Goal: Information Seeking & Learning: Learn about a topic

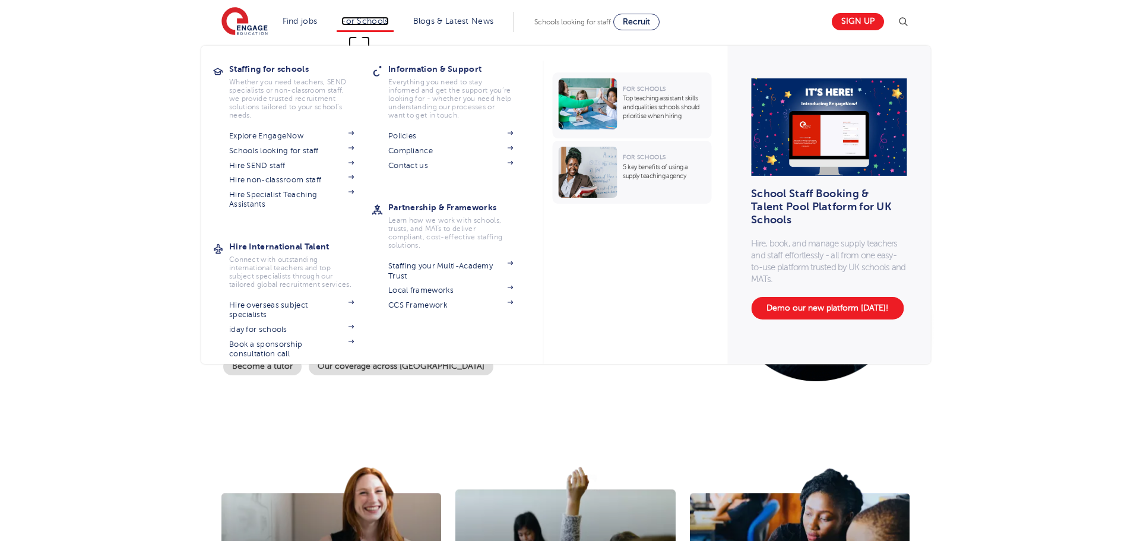
click at [385, 17] on link "For Schools" at bounding box center [364, 21] width 47 height 9
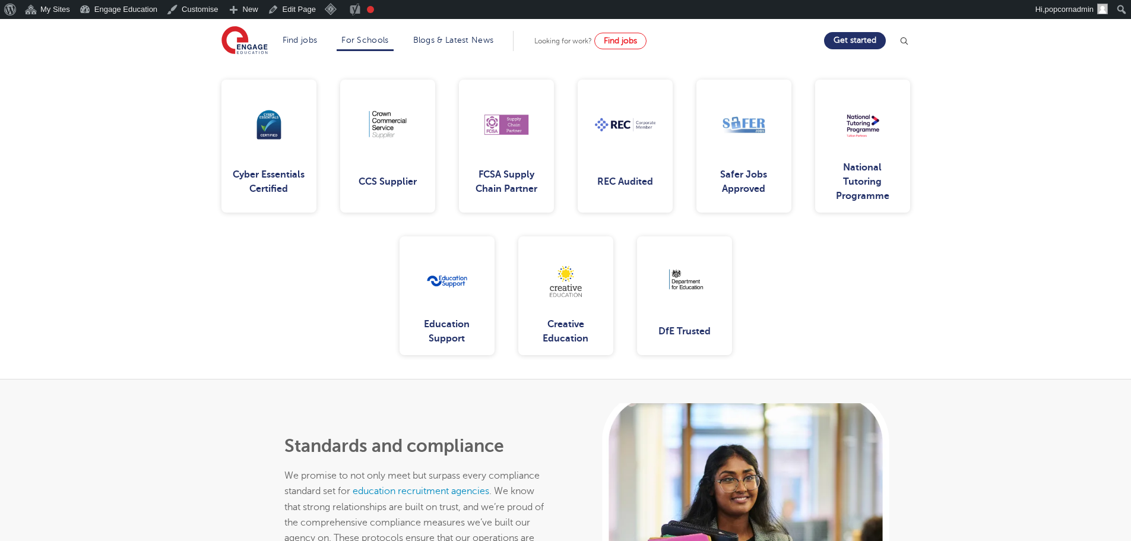
scroll to position [1900, 0]
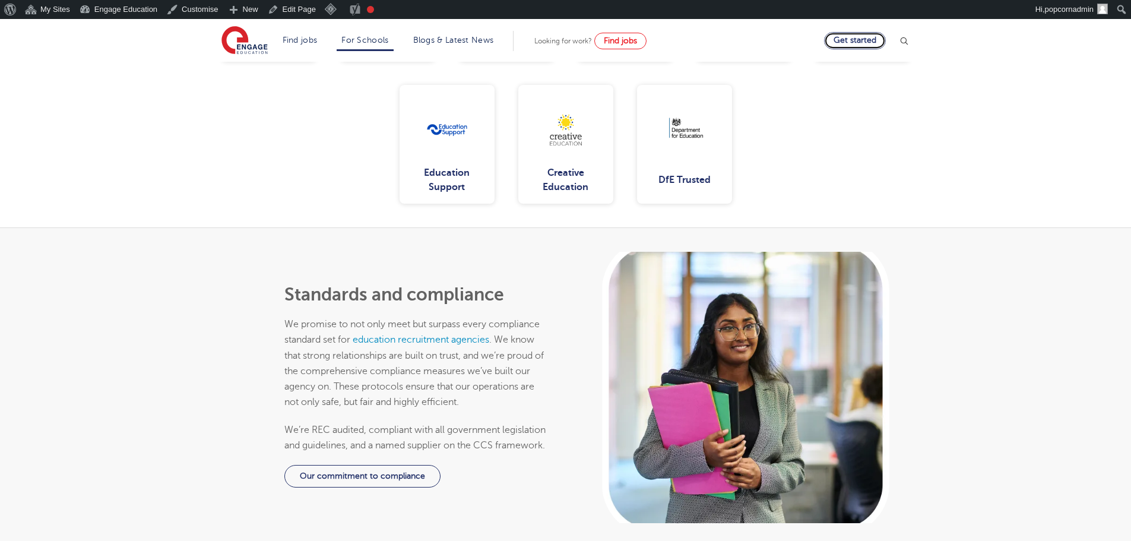
click at [846, 42] on link "Get started" at bounding box center [855, 40] width 62 height 17
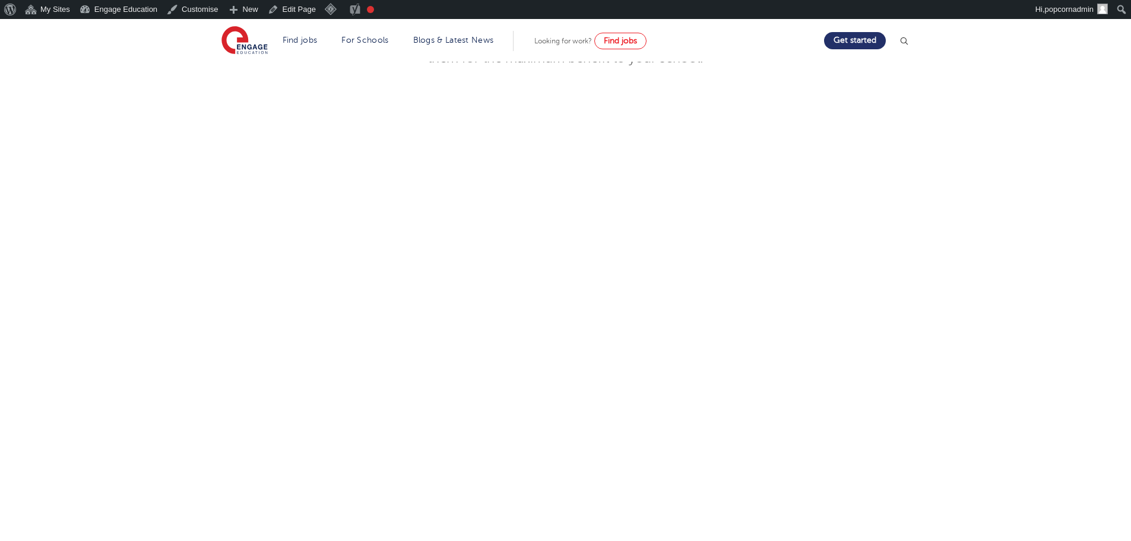
scroll to position [561, 0]
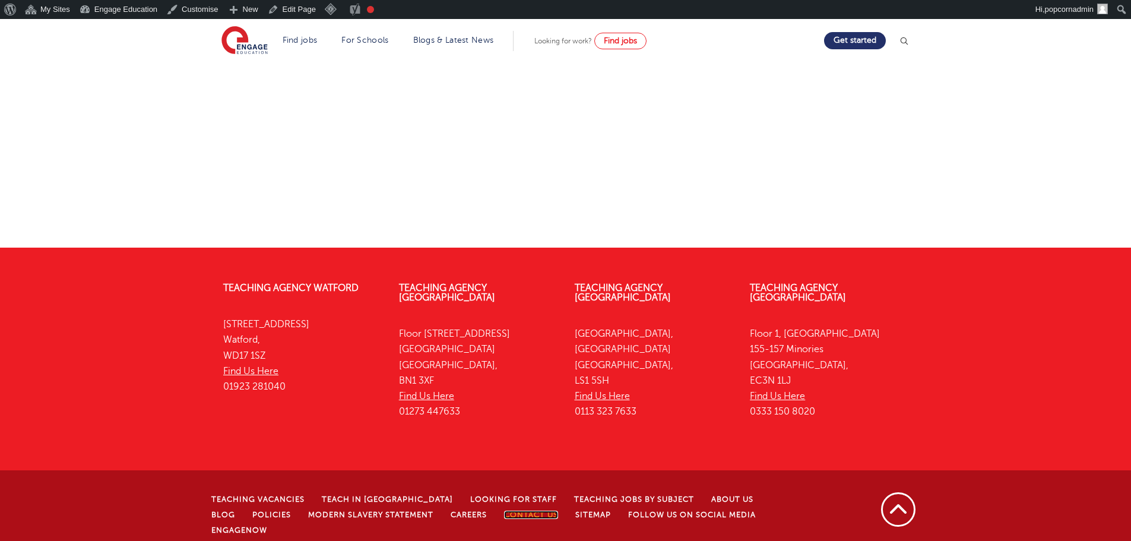
click at [504, 511] on link "Contact Us" at bounding box center [531, 515] width 54 height 8
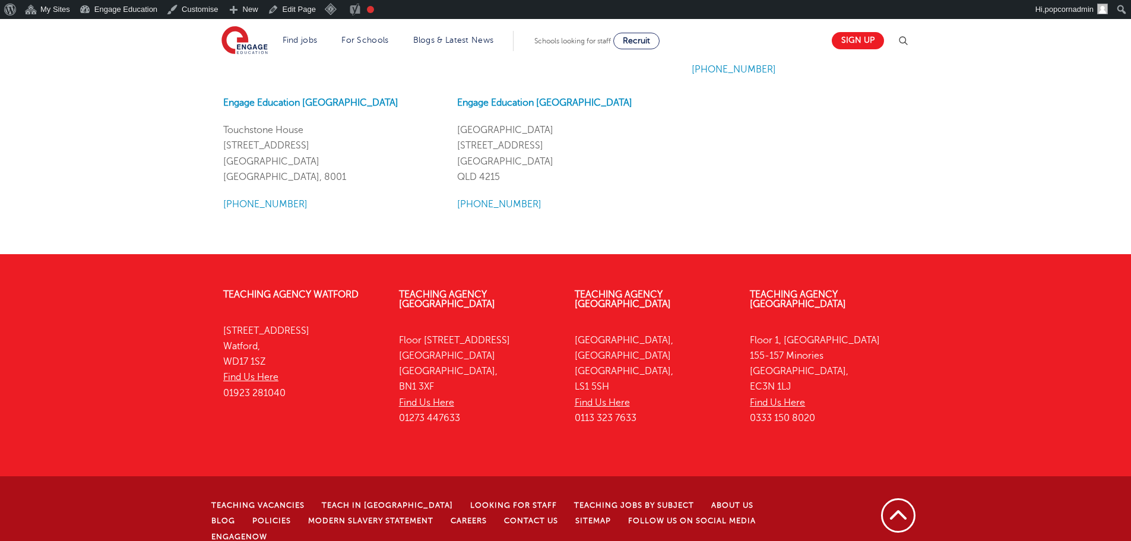
scroll to position [1504, 0]
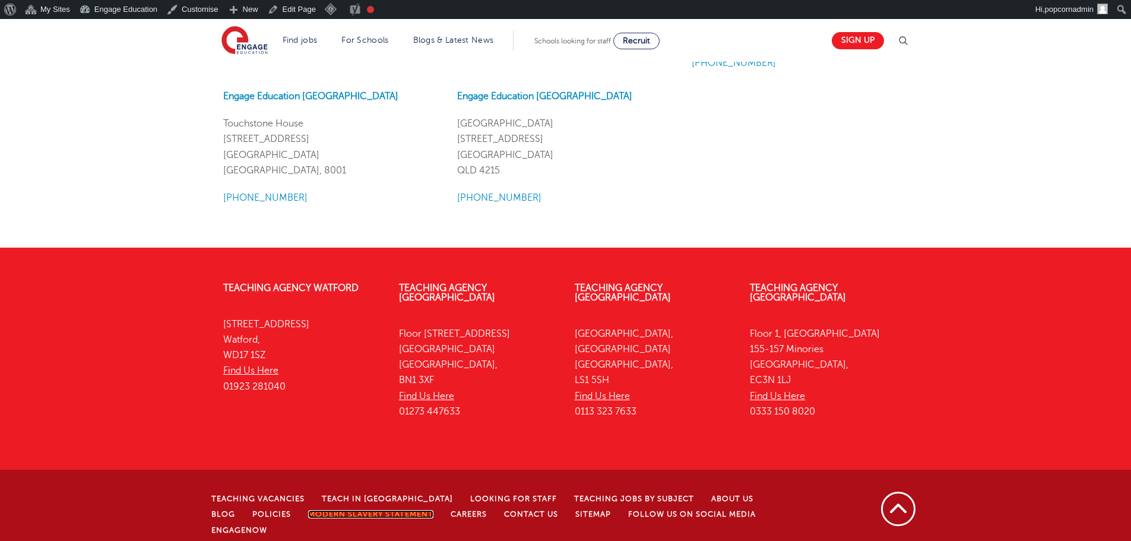
click at [366, 510] on link "Modern Slavery Statement" at bounding box center [370, 514] width 125 height 8
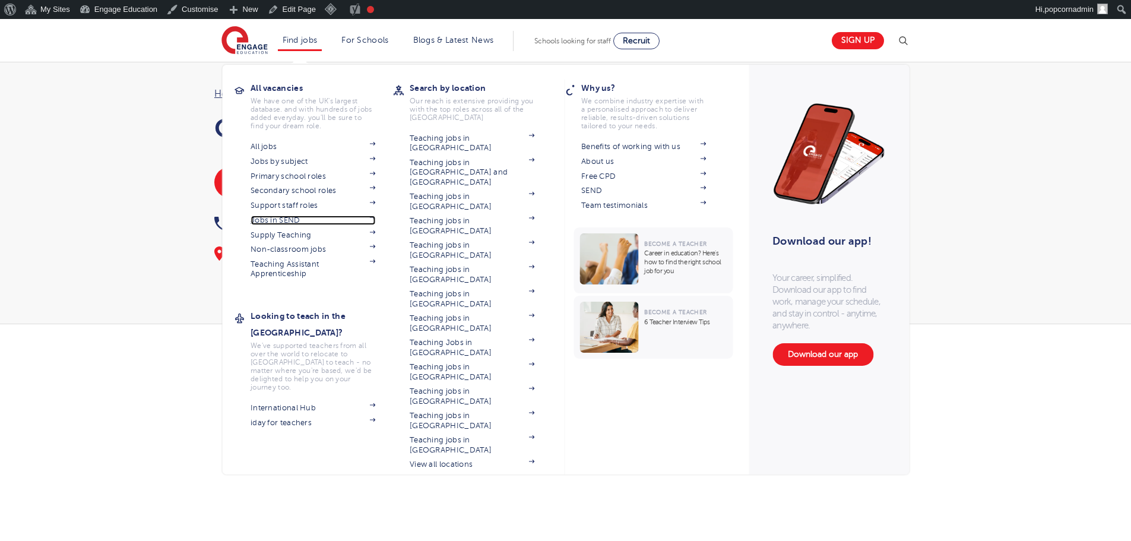
click at [290, 218] on link "Jobs in SEND" at bounding box center [313, 221] width 125 height 10
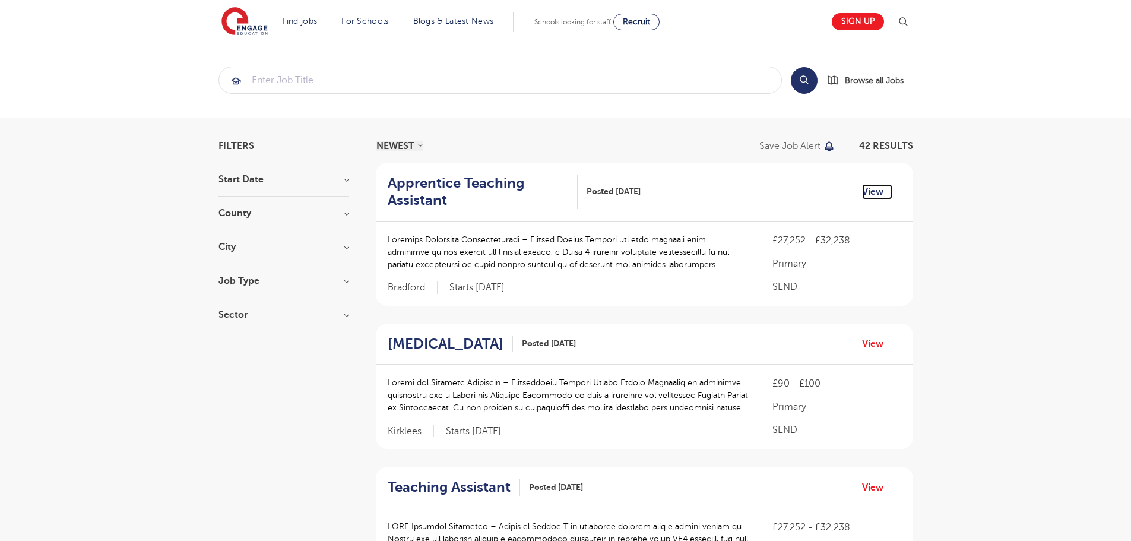
click at [872, 190] on link "View" at bounding box center [877, 191] width 30 height 15
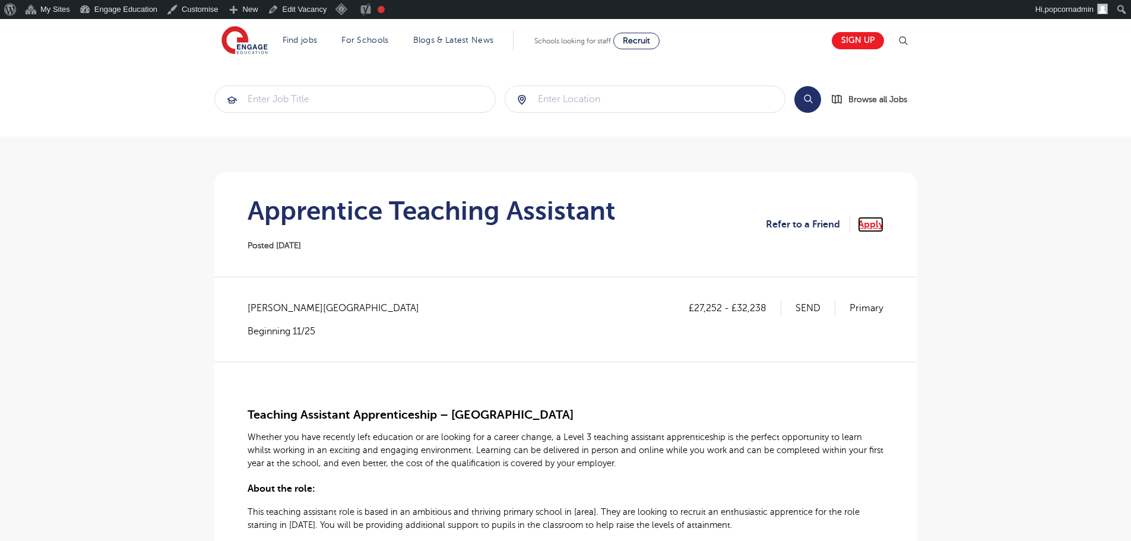
click at [863, 223] on link "Apply" at bounding box center [871, 224] width 26 height 15
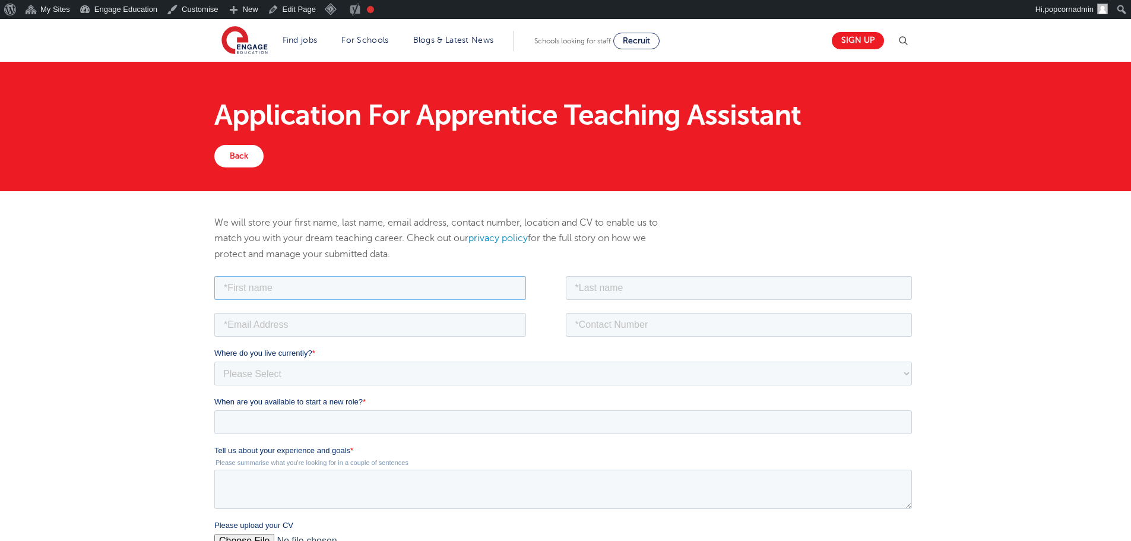
click at [441, 292] on input "text" at bounding box center [370, 288] width 312 height 24
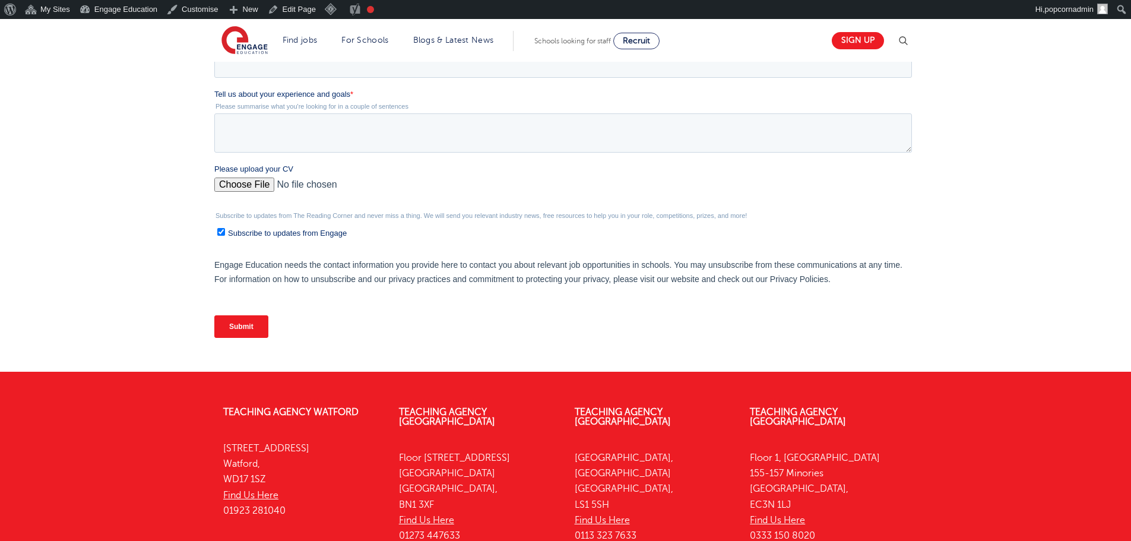
scroll to position [480, 0]
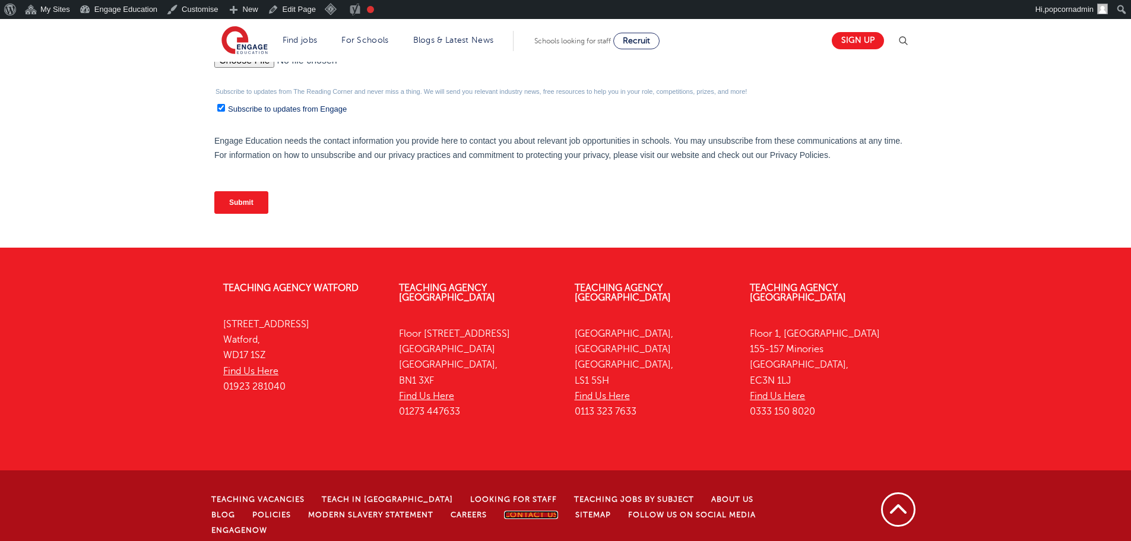
click at [504, 511] on link "Contact Us" at bounding box center [531, 515] width 54 height 8
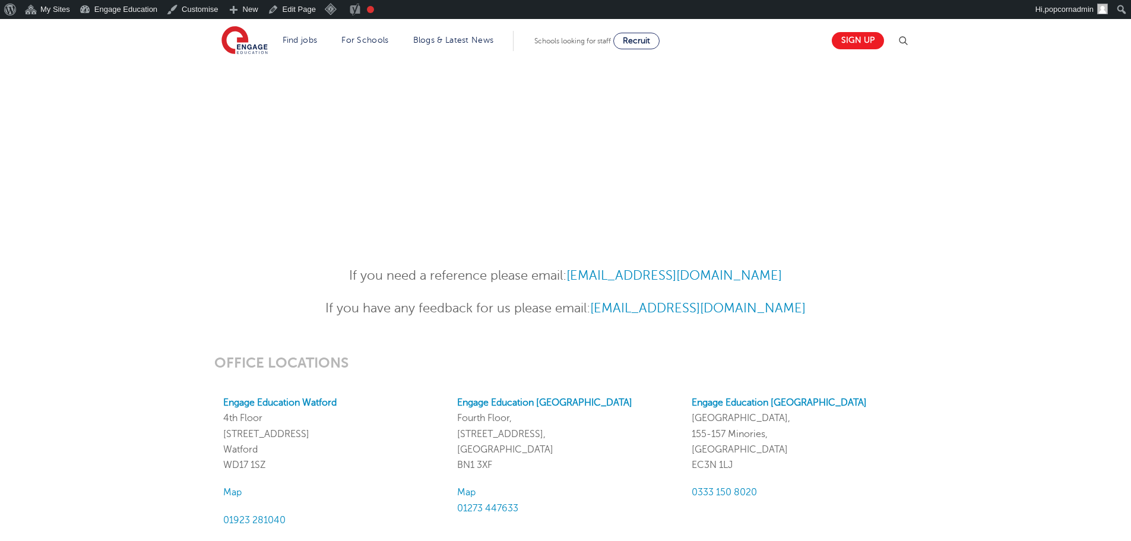
scroll to position [474, 0]
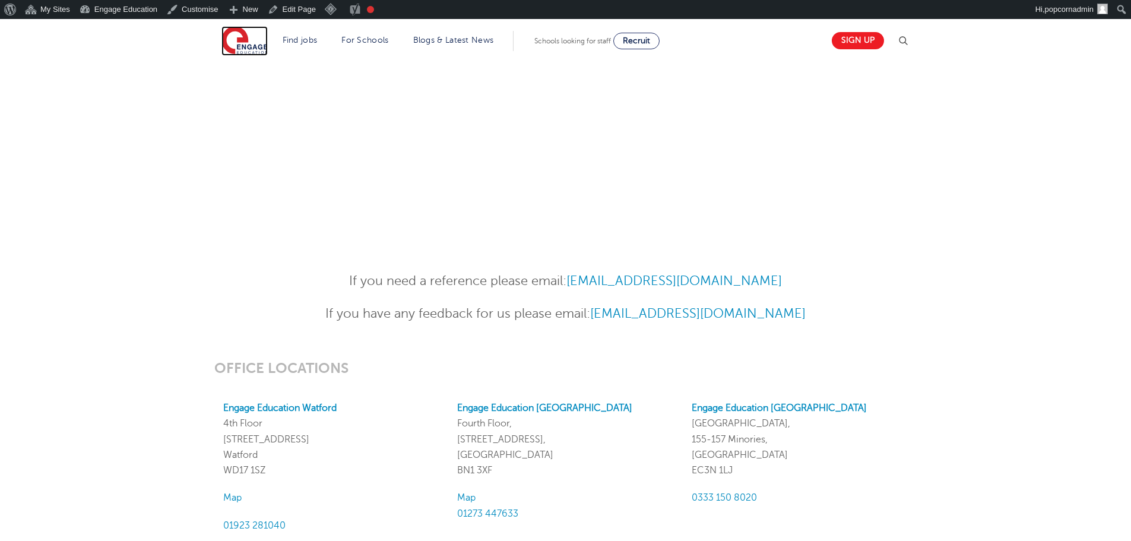
click at [248, 40] on img at bounding box center [244, 41] width 46 height 30
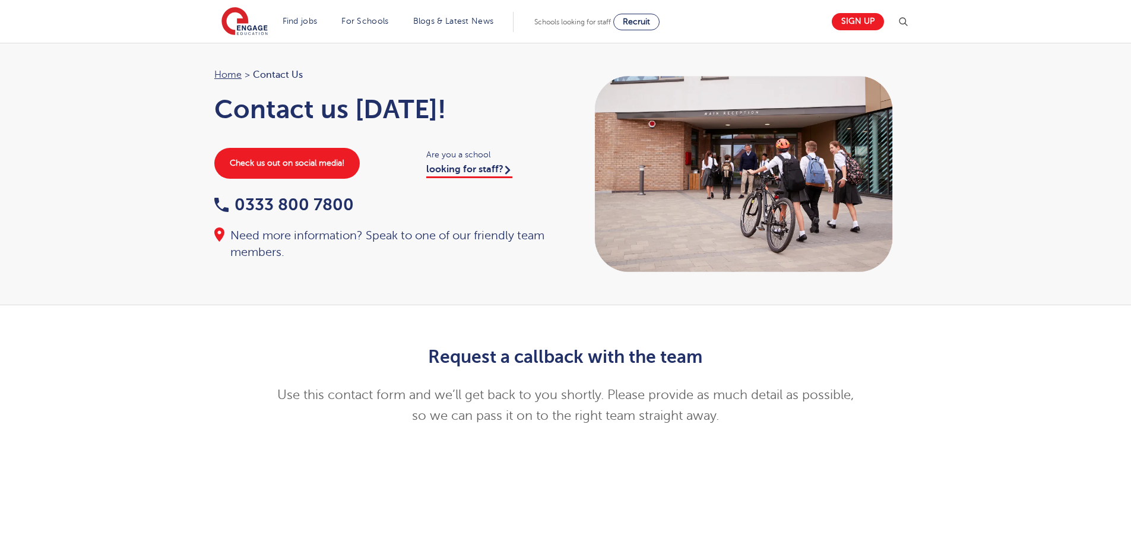
click at [361, 25] on link "For Schools" at bounding box center [364, 21] width 47 height 9
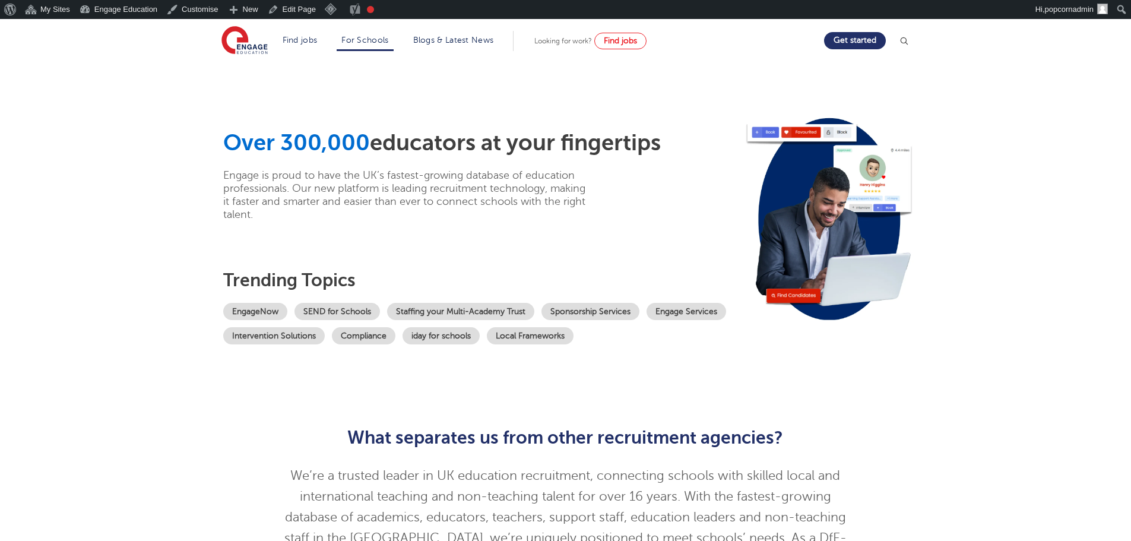
click at [551, 35] on div "Looking for work? Find jobs" at bounding box center [590, 41] width 112 height 17
click at [446, 40] on link "Blogs & Latest News" at bounding box center [453, 40] width 81 height 9
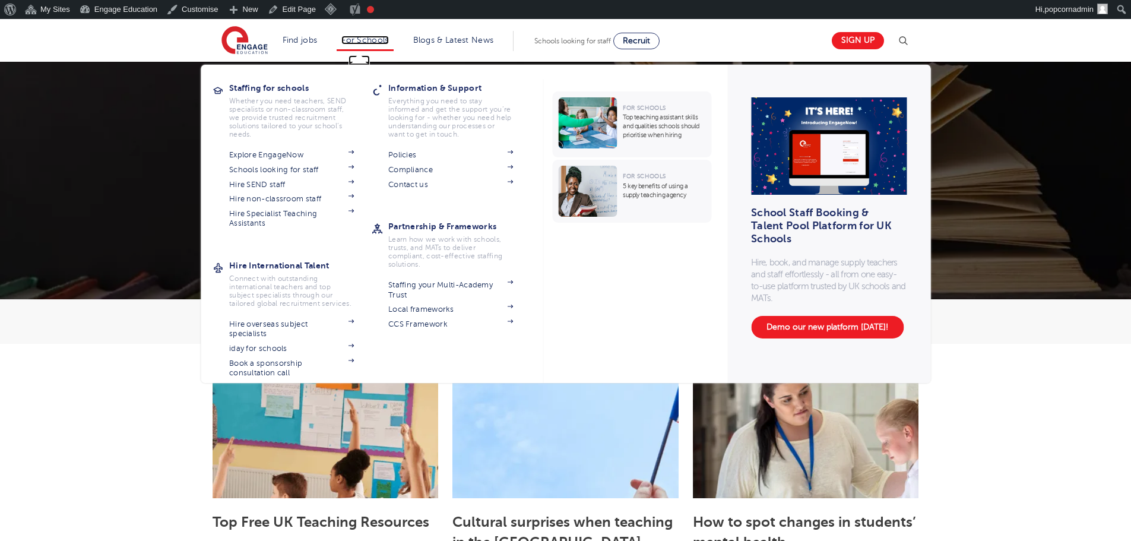
click at [374, 38] on link "For Schools" at bounding box center [364, 40] width 47 height 9
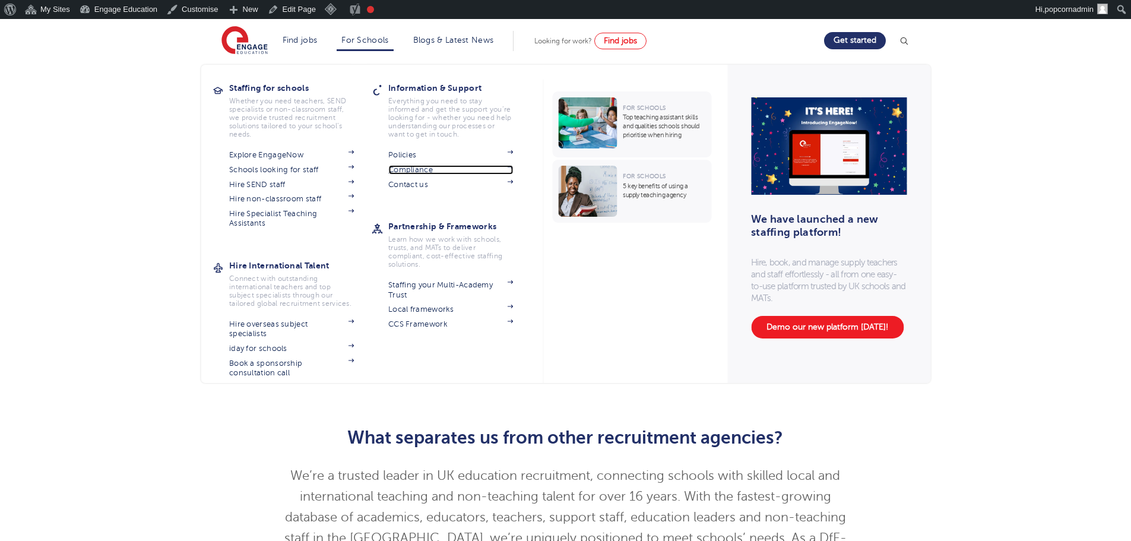
click at [416, 169] on link "Compliance" at bounding box center [450, 170] width 125 height 10
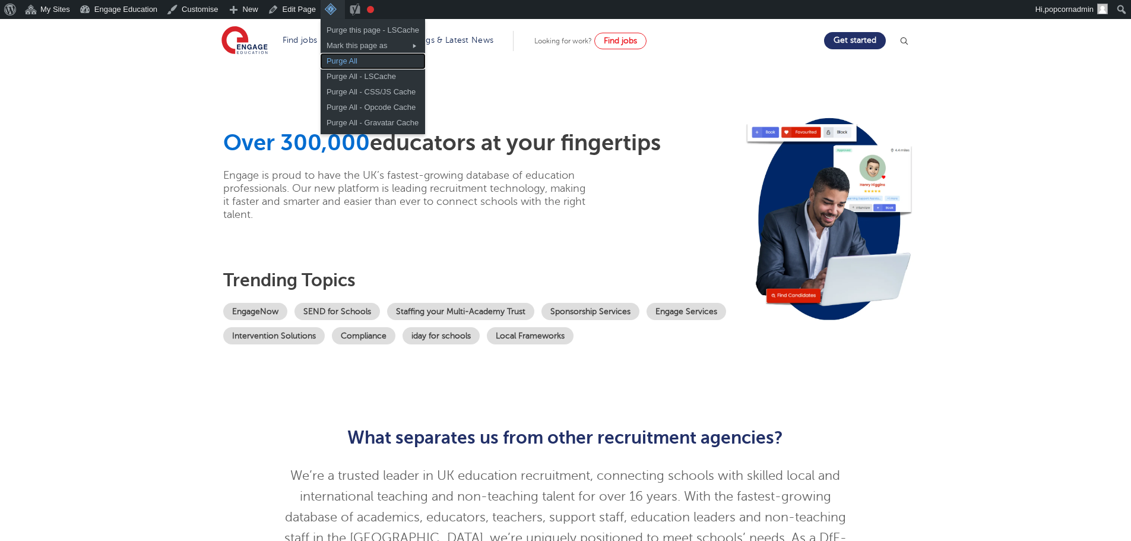
click at [331, 60] on link "Purge All" at bounding box center [373, 60] width 105 height 15
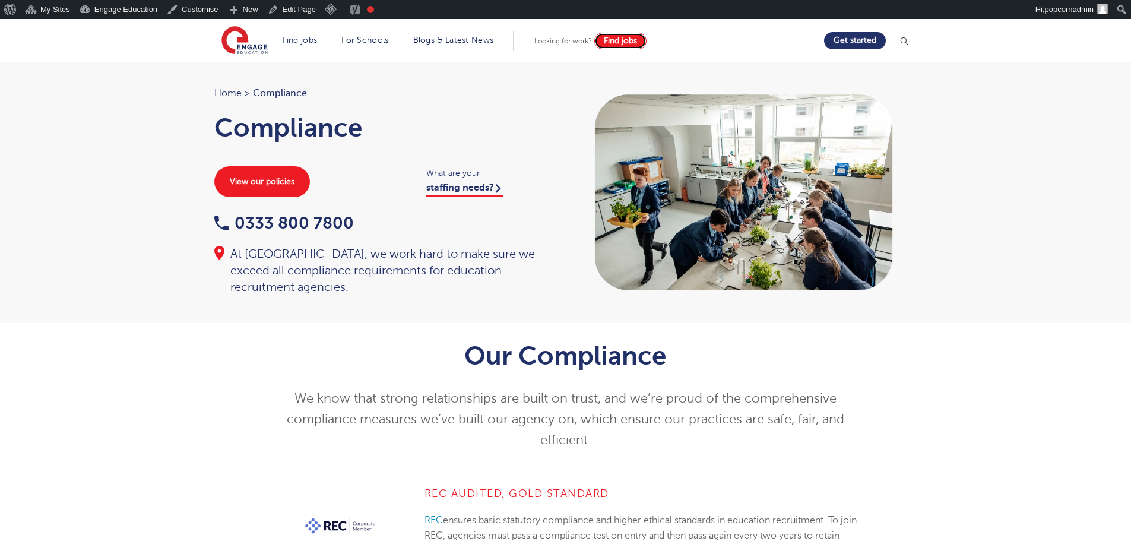
drag, startPoint x: 0, startPoint y: 0, endPoint x: 615, endPoint y: 44, distance: 616.8
click at [615, 44] on span "Find jobs" at bounding box center [620, 40] width 33 height 9
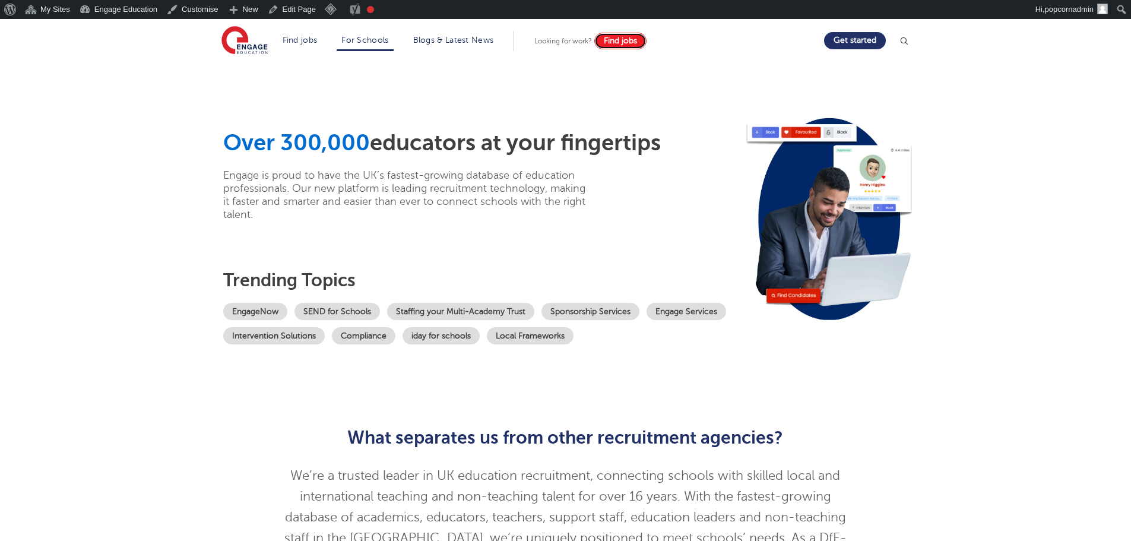
click at [631, 44] on span "Find jobs" at bounding box center [620, 40] width 33 height 9
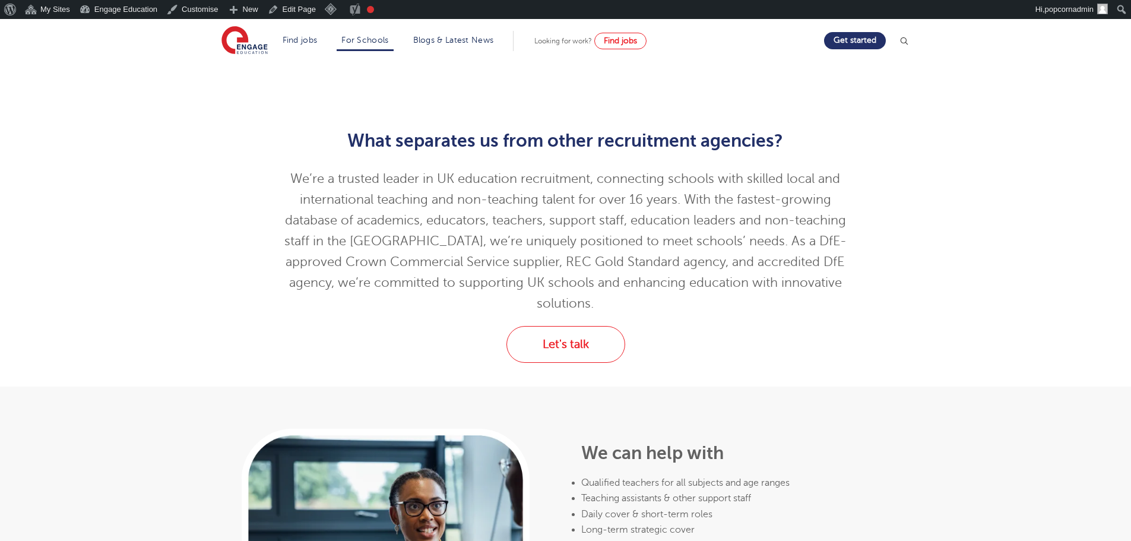
scroll to position [475, 0]
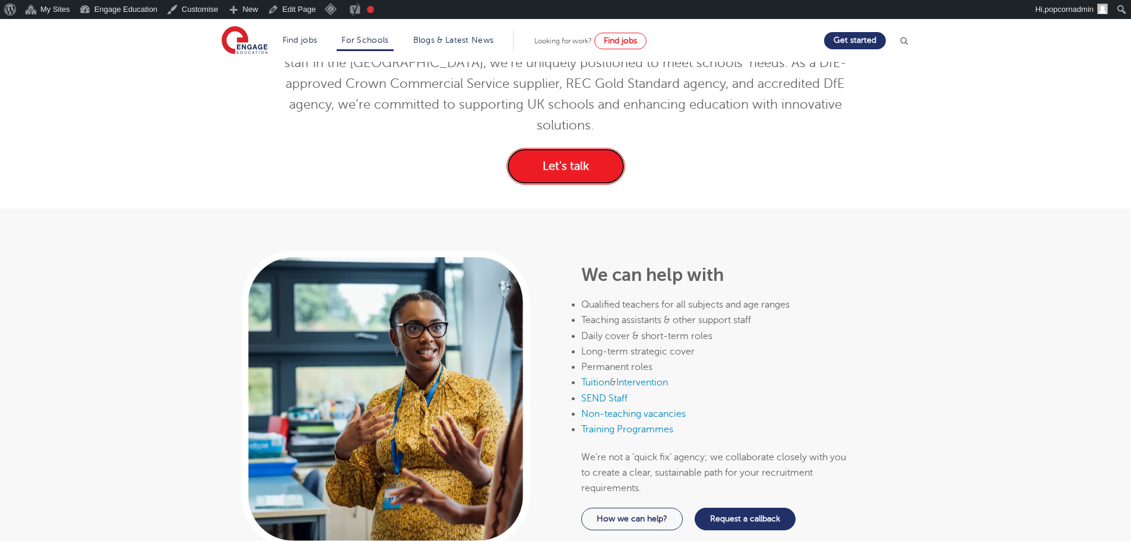
click at [527, 153] on link "Let's talk" at bounding box center [566, 166] width 119 height 37
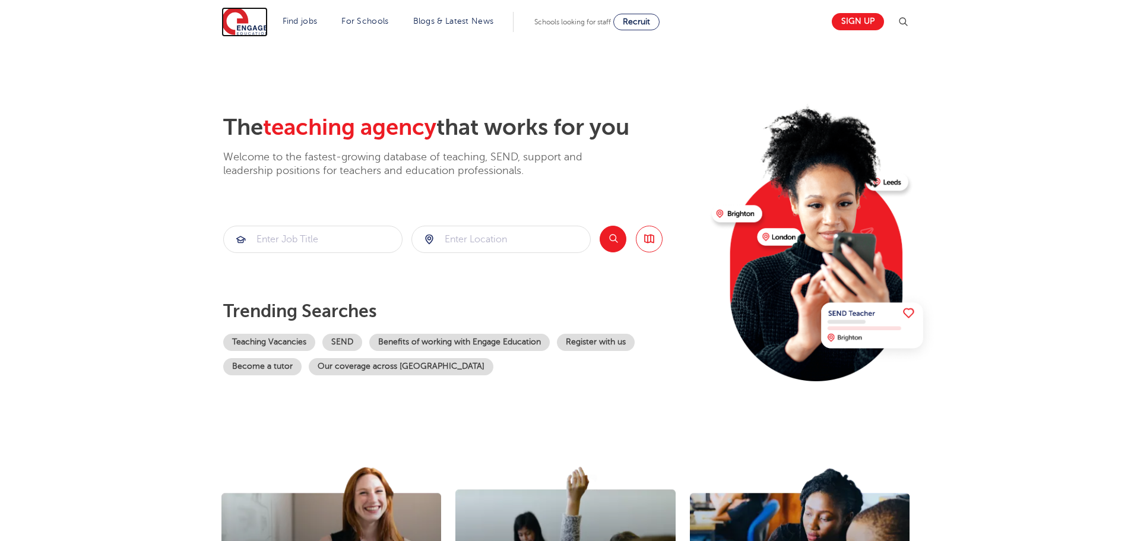
click at [265, 28] on img at bounding box center [244, 22] width 46 height 30
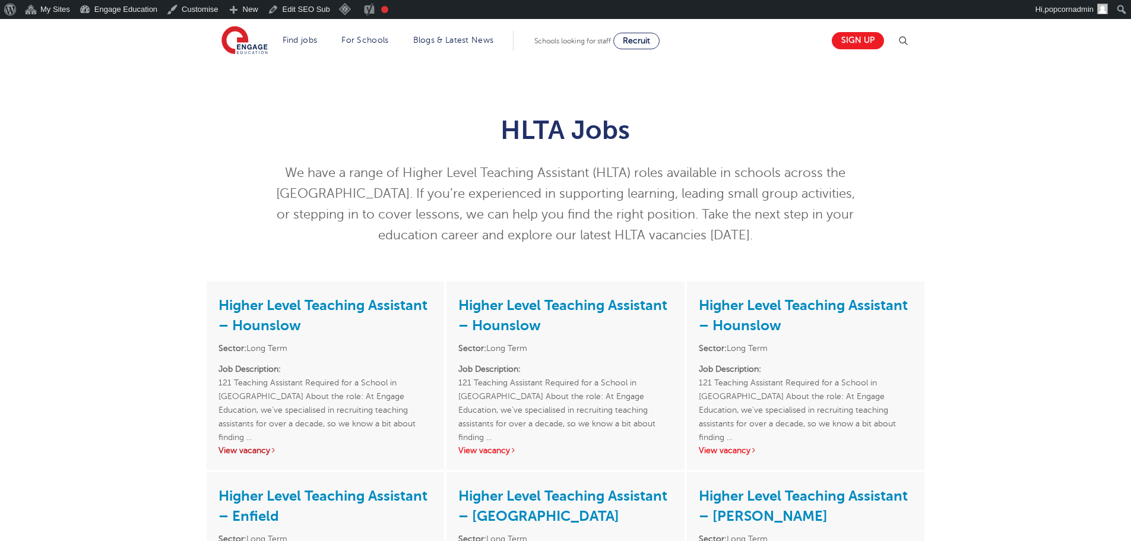
click at [250, 450] on link "View vacancy" at bounding box center [248, 450] width 58 height 9
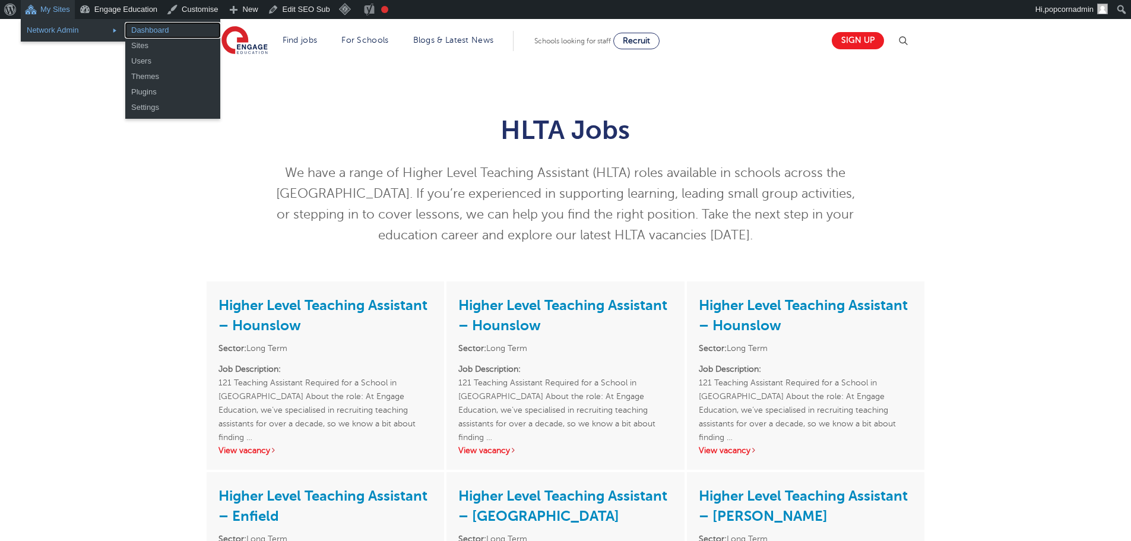
click at [154, 27] on link "Dashboard" at bounding box center [172, 30] width 95 height 15
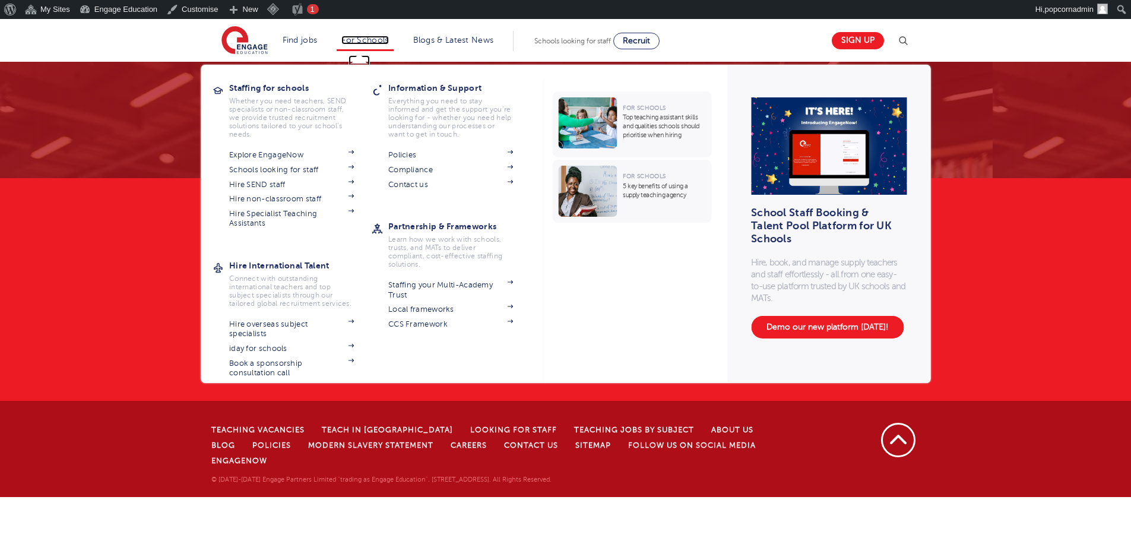
drag, startPoint x: 0, startPoint y: 0, endPoint x: 384, endPoint y: 45, distance: 386.2
click at [384, 45] on li "For Schools Staffing for schools Whether you need teachers, SEND specialists or…" at bounding box center [365, 41] width 56 height 20
click at [268, 366] on link "Book a sponsorship consultation call" at bounding box center [291, 369] width 125 height 20
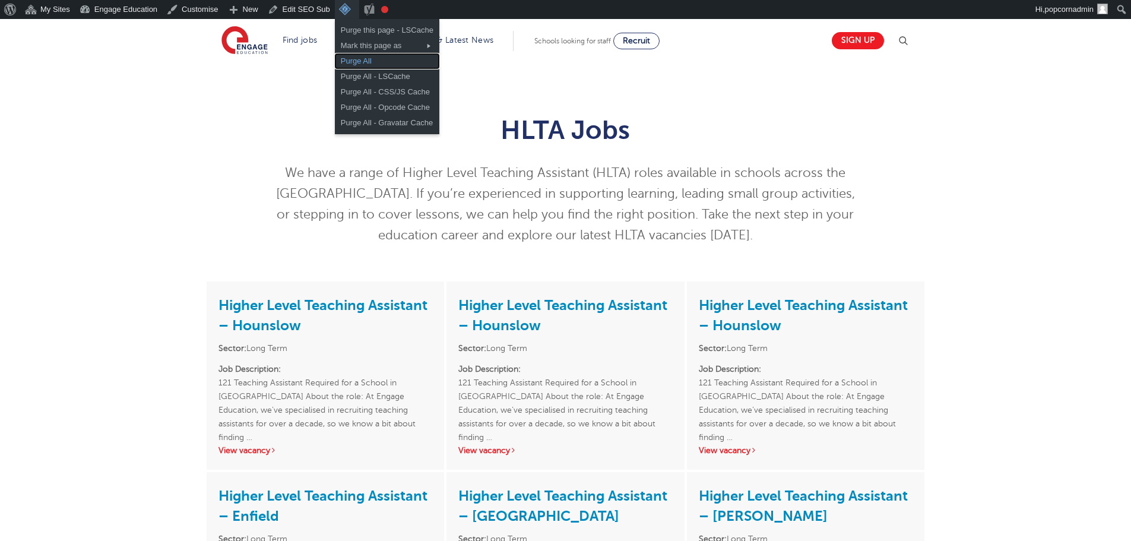
click at [357, 56] on link "Purge All" at bounding box center [387, 60] width 105 height 15
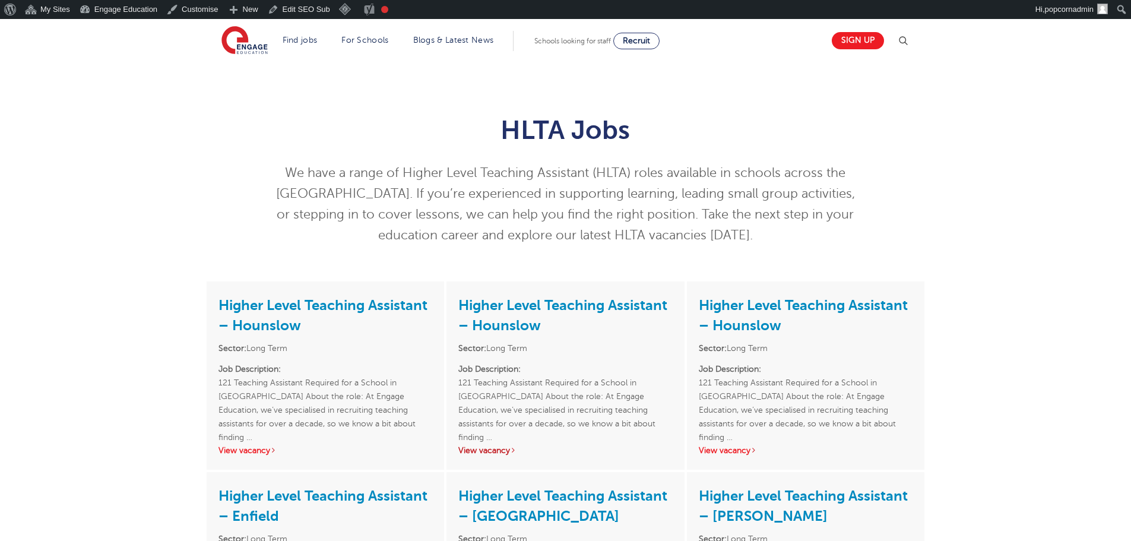
click at [495, 454] on link "View vacancy" at bounding box center [487, 450] width 58 height 9
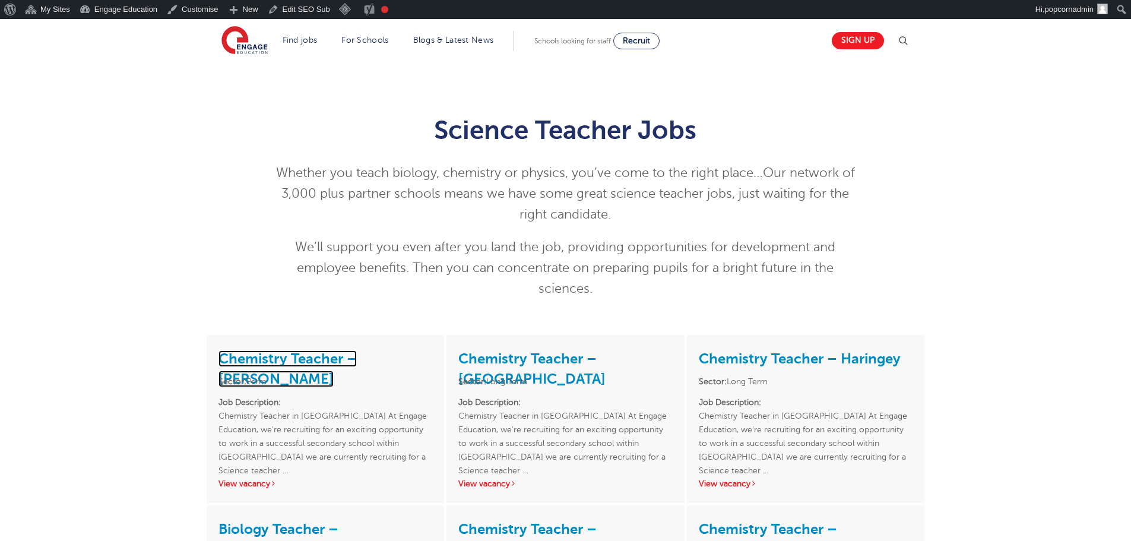
click at [291, 353] on link "Chemistry Teacher – Merton" at bounding box center [288, 368] width 138 height 37
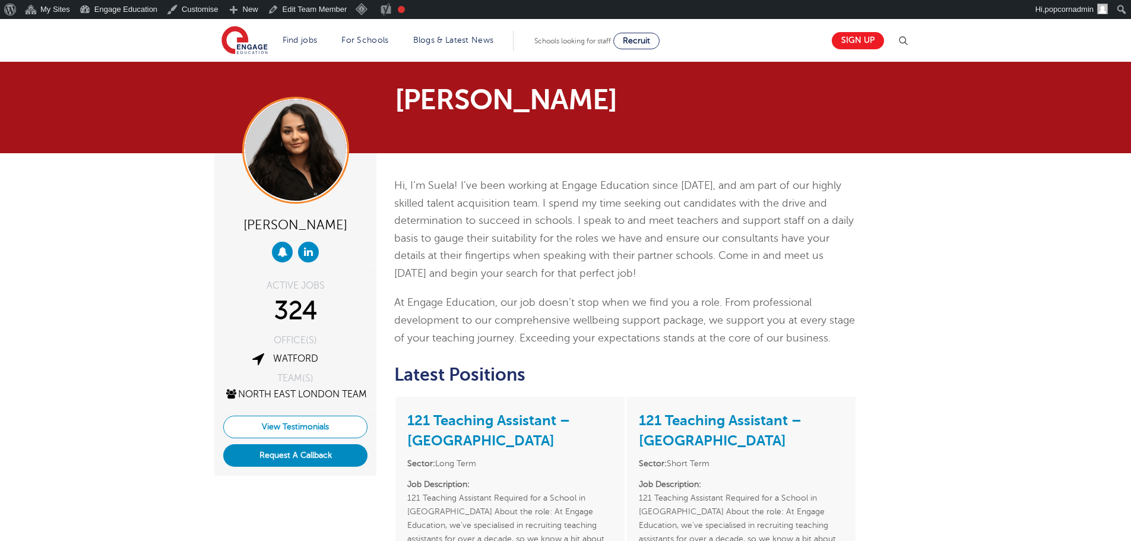
click at [326, 430] on link "View Testimonials" at bounding box center [295, 427] width 144 height 23
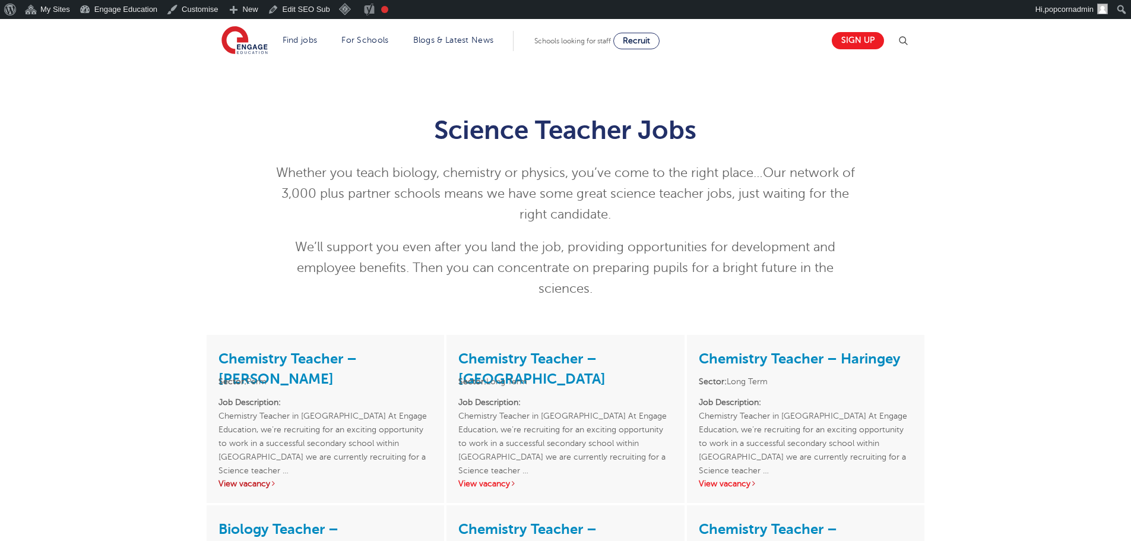
click at [246, 479] on link "View vacancy" at bounding box center [248, 483] width 58 height 9
drag, startPoint x: 427, startPoint y: 352, endPoint x: 205, endPoint y: 343, distance: 221.7
click at [205, 343] on div "Chemistry Teacher – Merton Sector: Perm Job Description: Chemistry Teacher in L…" at bounding box center [325, 420] width 240 height 170
copy link "Chemistry Teacher – [PERSON_NAME]"
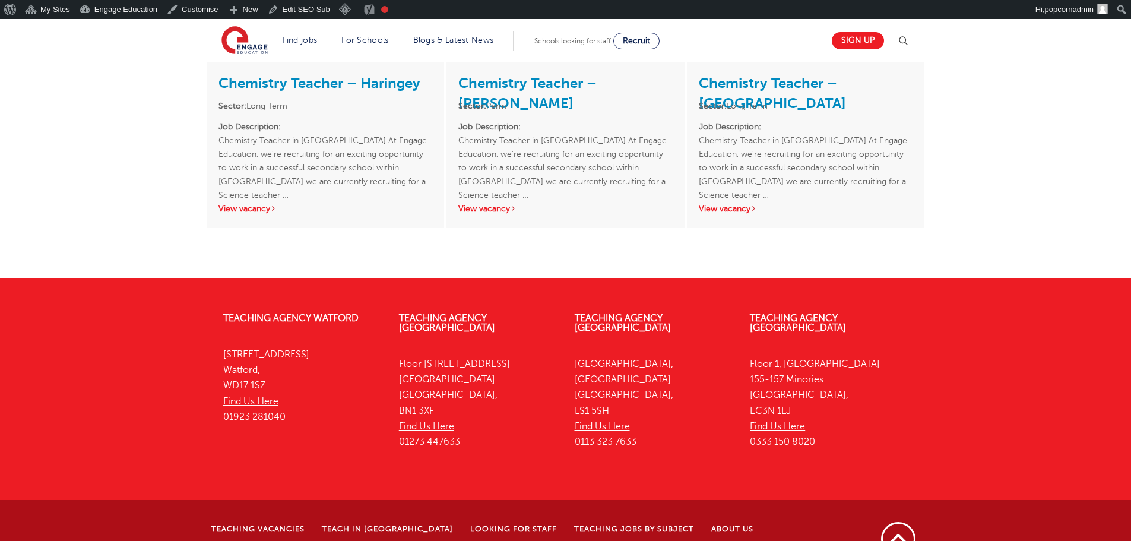
scroll to position [1159, 0]
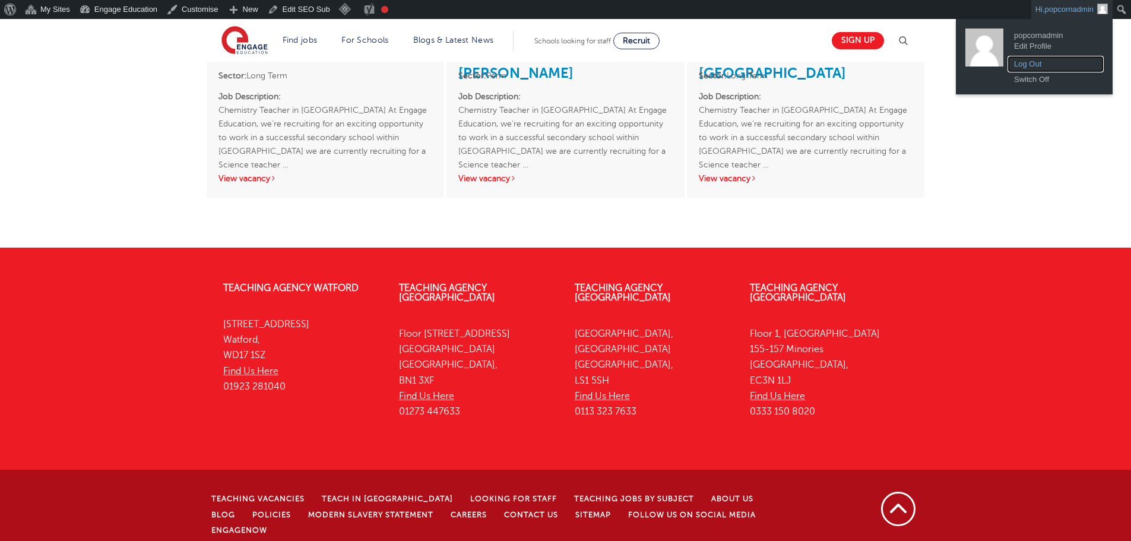
click at [1039, 64] on link "Log Out" at bounding box center [1055, 63] width 95 height 15
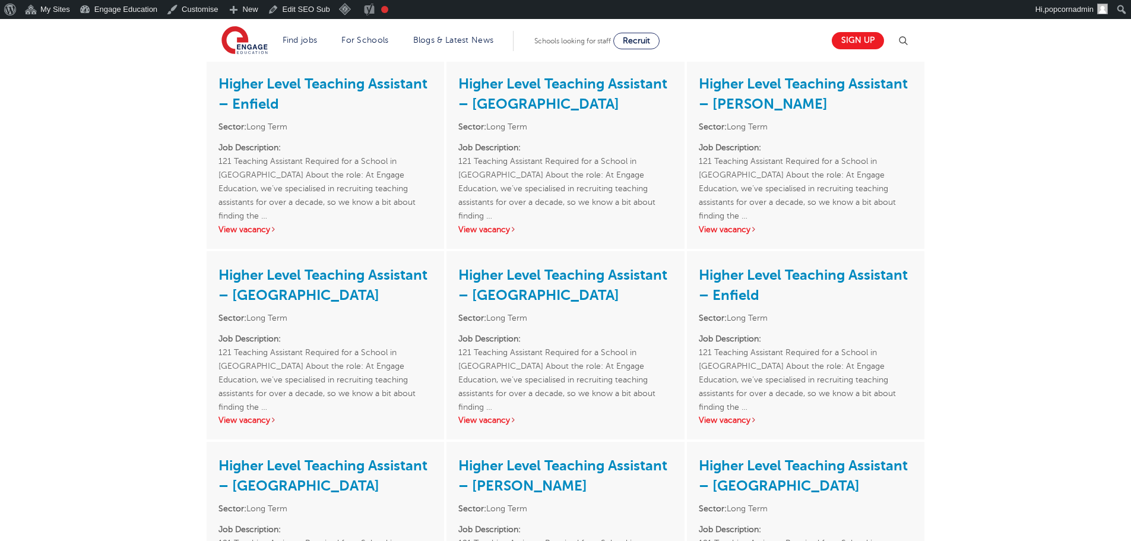
scroll to position [416, 0]
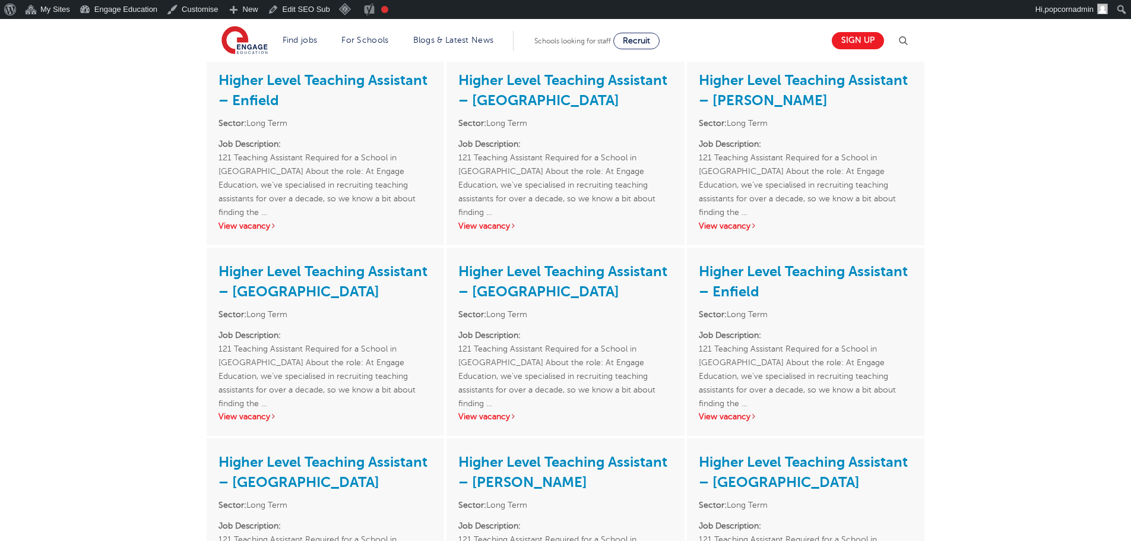
click at [331, 479] on h3 "Higher Level Teaching Assistant – Greenwich" at bounding box center [326, 471] width 214 height 42
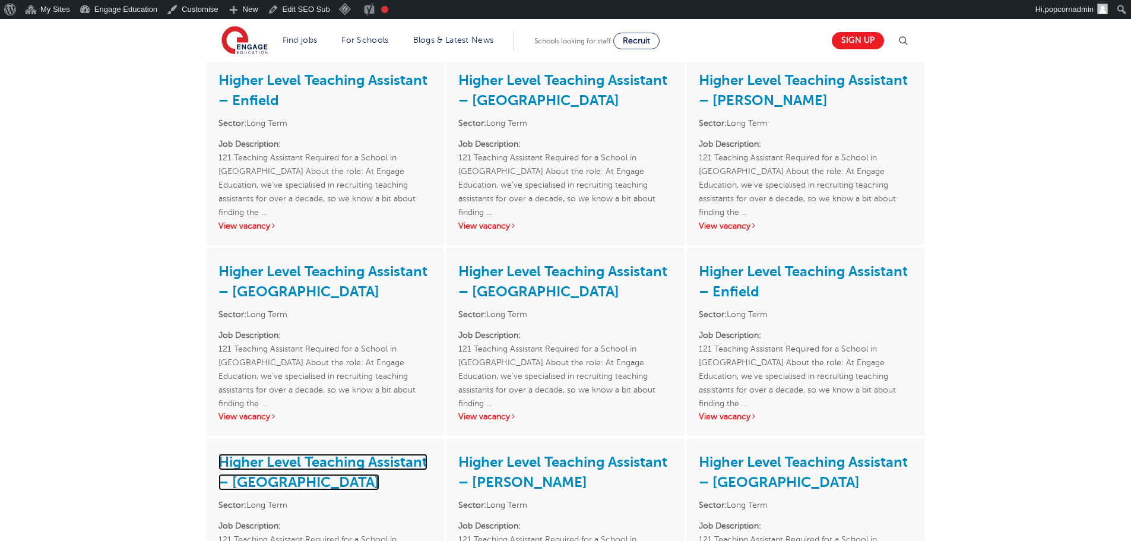
click at [321, 458] on link "Higher Level Teaching Assistant – [GEOGRAPHIC_DATA]" at bounding box center [323, 472] width 209 height 37
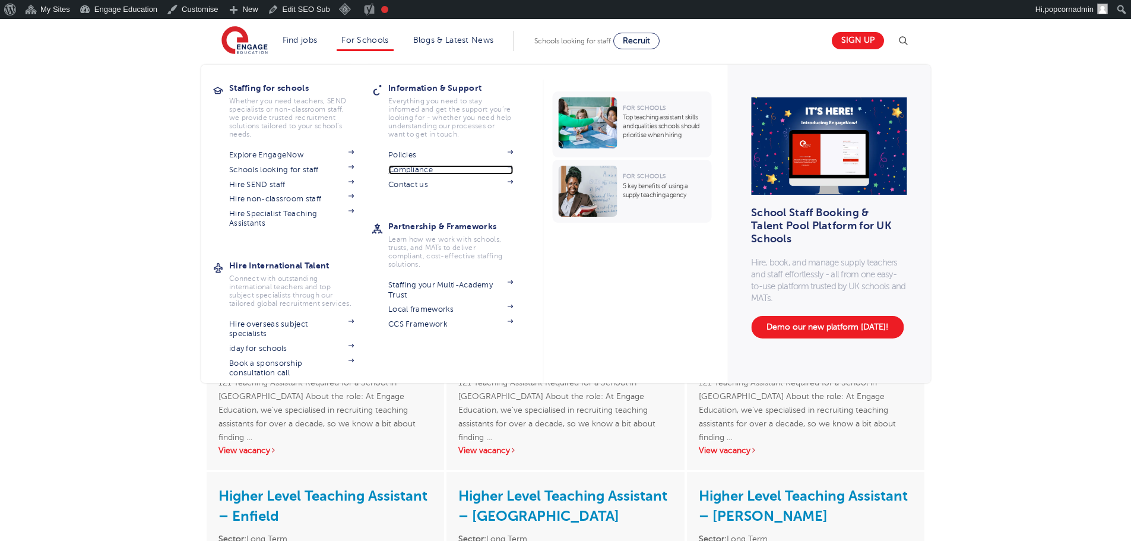
click at [395, 169] on link "Compliance" at bounding box center [450, 170] width 125 height 10
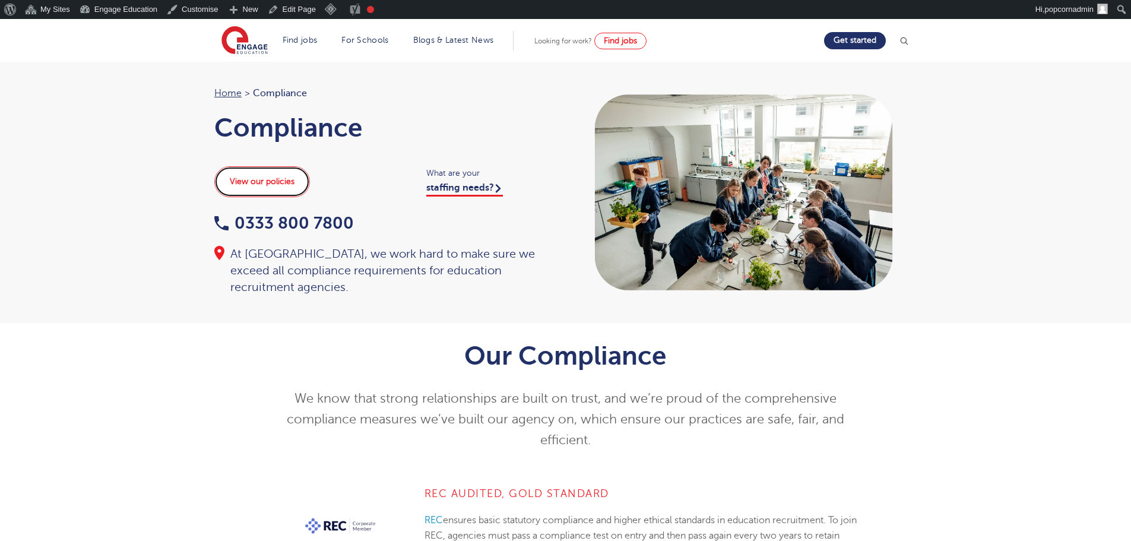
click at [279, 181] on link "View our policies" at bounding box center [262, 181] width 96 height 31
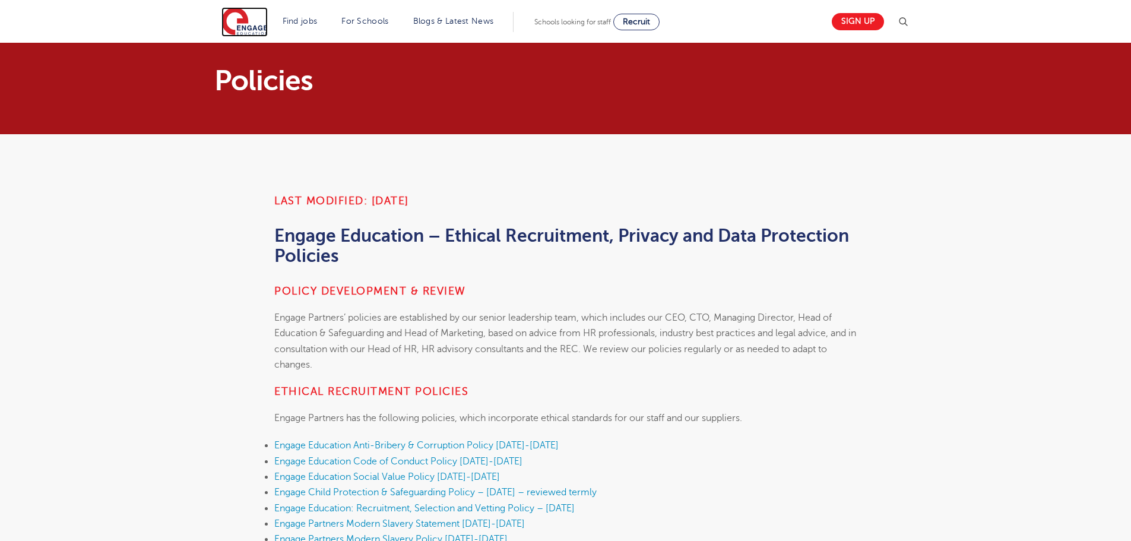
click at [235, 10] on img at bounding box center [244, 22] width 46 height 30
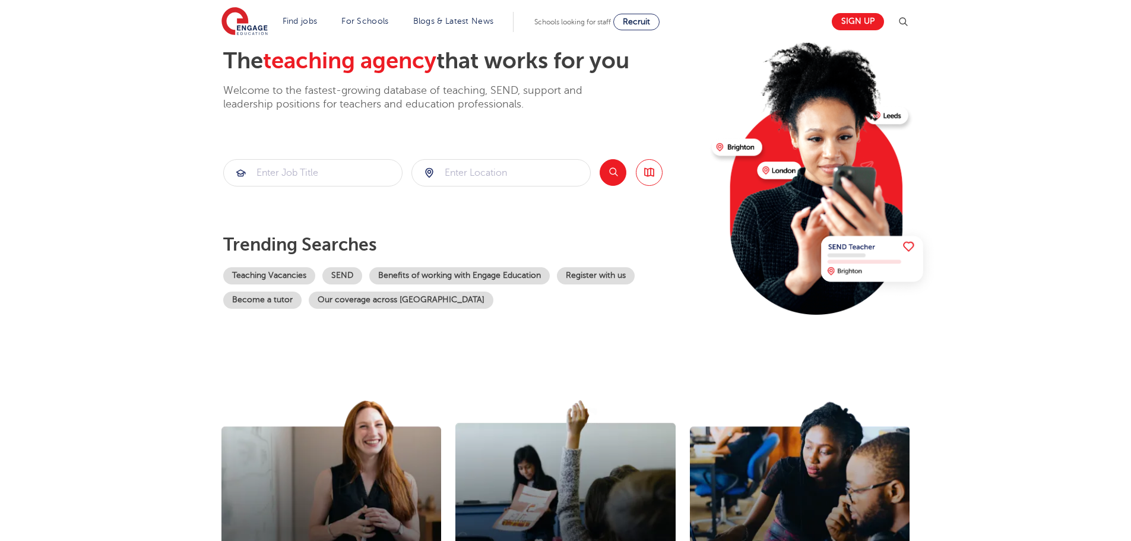
scroll to position [238, 0]
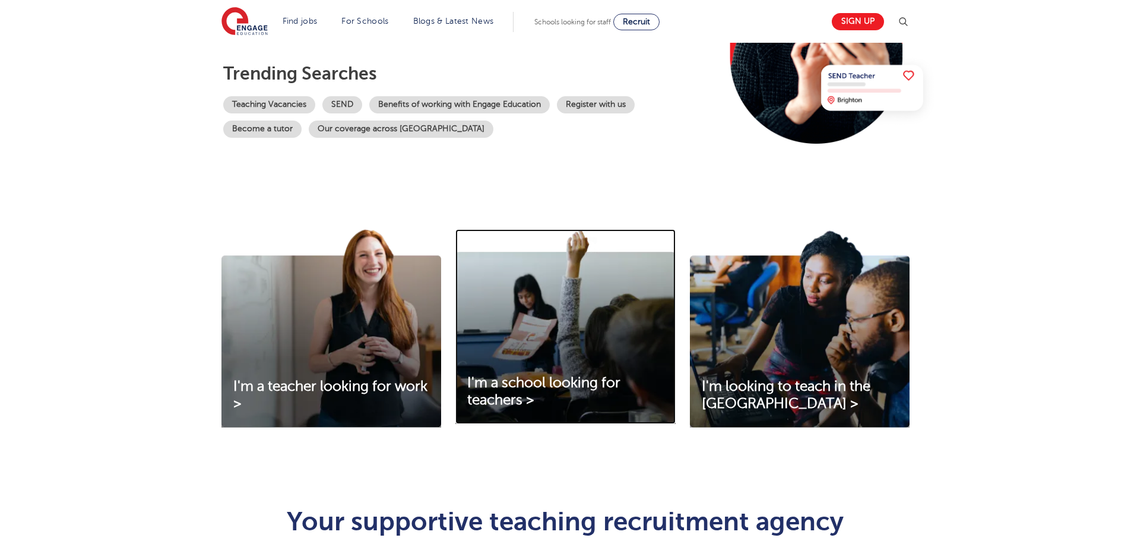
click at [528, 372] on img at bounding box center [565, 326] width 220 height 195
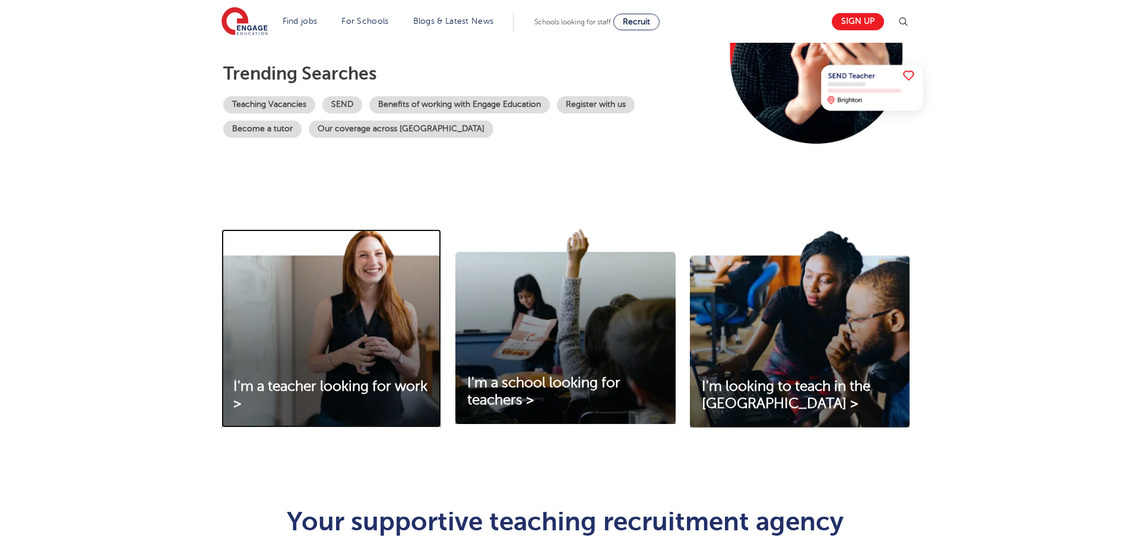
click at [336, 343] on img at bounding box center [331, 328] width 220 height 198
